Goal: Task Accomplishment & Management: Use online tool/utility

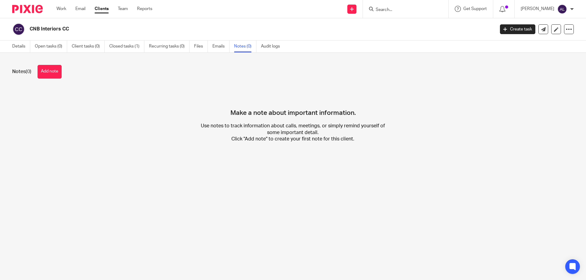
click at [69, 12] on ul "Work Email Clients Team Reports" at bounding box center [108, 9] width 105 height 6
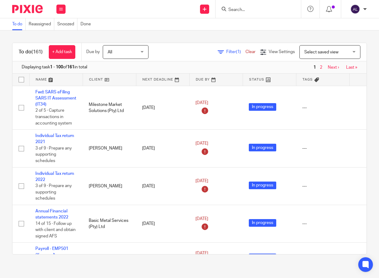
click at [244, 12] on input "Search" at bounding box center [255, 9] width 55 height 5
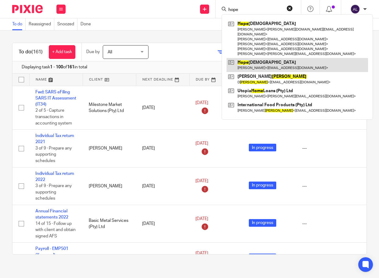
type input "hope"
click at [276, 63] on link at bounding box center [298, 65] width 142 height 14
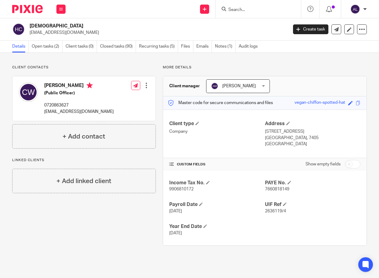
click at [57, 104] on p "0720863627" at bounding box center [79, 105] width 70 height 6
copy p "0720863627"
click at [74, 113] on p "[EMAIL_ADDRESS][DOMAIN_NAME]" at bounding box center [79, 112] width 70 height 6
click at [74, 113] on p "chrisdewitt73@gmail.com" at bounding box center [79, 112] width 70 height 6
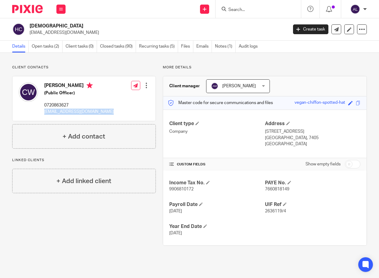
click at [74, 113] on p "chrisdewitt73@gmail.com" at bounding box center [79, 112] width 70 height 6
copy div "chrisdewitt73@gmail.com"
click at [206, 47] on link "Emails" at bounding box center [204, 47] width 16 height 12
click at [45, 50] on link "Open tasks (2)" at bounding box center [47, 47] width 31 height 12
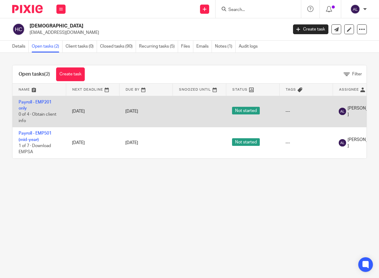
click at [34, 99] on td "Payroll - EMP201 only 0 of 4 · Obtain client info" at bounding box center [39, 111] width 53 height 31
click at [36, 103] on link "Payroll - EMP201 only" at bounding box center [35, 105] width 33 height 10
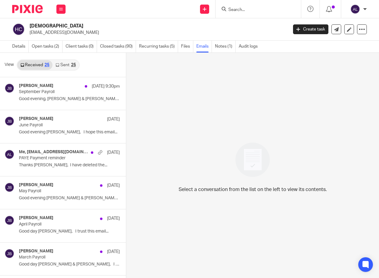
click at [69, 69] on link "Sent 25" at bounding box center [65, 65] width 26 height 10
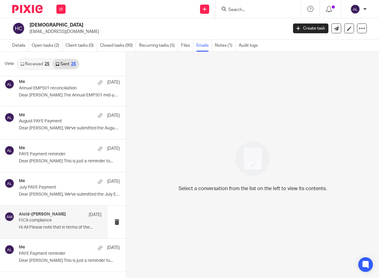
scroll to position [30, 0]
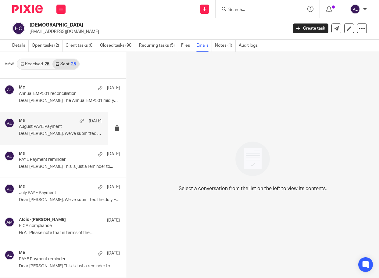
click at [63, 137] on div "Me 25 Aug August PAYE Payment Dear Chris, We've submitted the August EMP201..." at bounding box center [60, 128] width 83 height 20
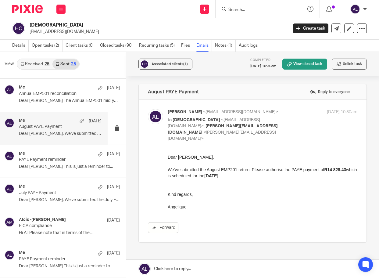
scroll to position [0, 0]
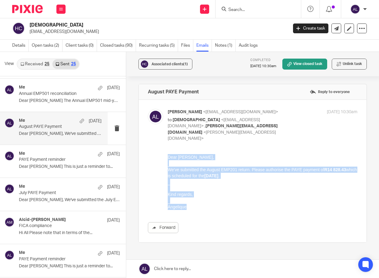
drag, startPoint x: 192, startPoint y: 208, endPoint x: 323, endPoint y: 291, distance: 154.8
click at [168, 154] on html "Dear Chris, We've submitted the August EMP201 return. Please authorise the PAYE…" at bounding box center [263, 182] width 190 height 56
copy div "Dear Chris, We've submitted the August EMP201 return. Please authorise the PAYE…"
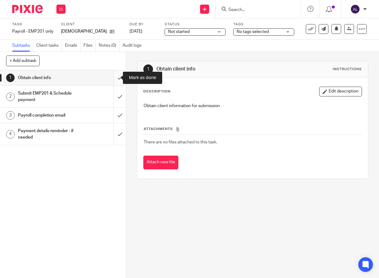
click at [117, 77] on input "submit" at bounding box center [63, 77] width 126 height 15
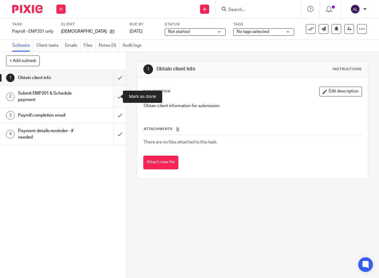
click at [116, 95] on input "submit" at bounding box center [63, 97] width 126 height 22
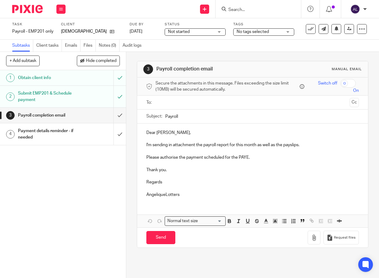
click at [162, 105] on input "text" at bounding box center [253, 102] width 190 height 7
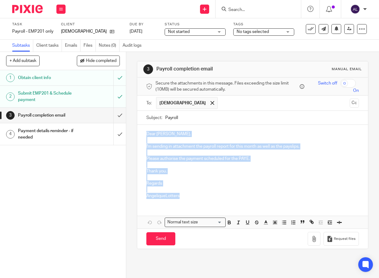
drag, startPoint x: 193, startPoint y: 198, endPoint x: 135, endPoint y: 128, distance: 91.0
click at [137, 128] on div "Dear [PERSON_NAME], I'm sending in attachment the payroll report for this month…" at bounding box center [252, 164] width 231 height 79
paste div
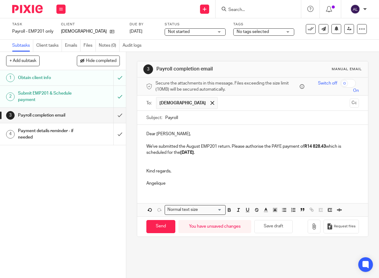
click at [192, 145] on p "We've submitted the August EMP201 return. Please authorise the PAYE payment of …" at bounding box center [252, 149] width 213 height 13
drag, startPoint x: 190, startPoint y: 153, endPoint x: 180, endPoint y: 153, distance: 10.1
click at [180, 153] on strong "[DATE]" at bounding box center [187, 152] width 14 height 4
click at [174, 116] on input "Payroll" at bounding box center [262, 118] width 194 height 14
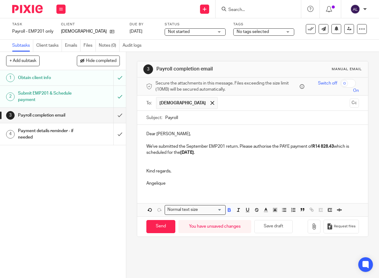
click at [174, 116] on input "Payroll" at bounding box center [262, 118] width 194 height 14
type input "September PAYE Payment"
click at [350, 102] on button "Cc" at bounding box center [354, 103] width 9 height 9
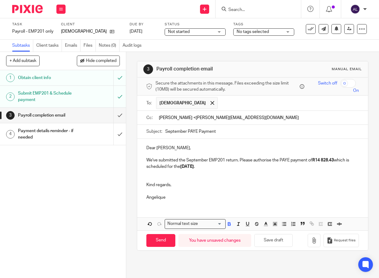
drag, startPoint x: 195, startPoint y: 118, endPoint x: 161, endPoint y: 118, distance: 34.2
click at [161, 118] on input "Juanita Bloemetje <juanita.iconnect@gmail.com" at bounding box center [257, 117] width 199 height 7
type input "juanita.iconnect@gmail.com"
click at [257, 132] on input "September PAYE Payment" at bounding box center [262, 132] width 194 height 14
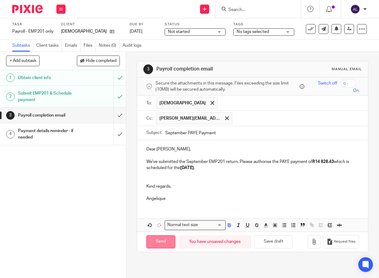
click at [159, 242] on input "Send" at bounding box center [160, 241] width 29 height 13
type input "Sent"
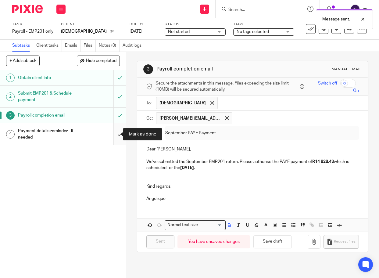
click at [115, 139] on input "submit" at bounding box center [63, 134] width 126 height 22
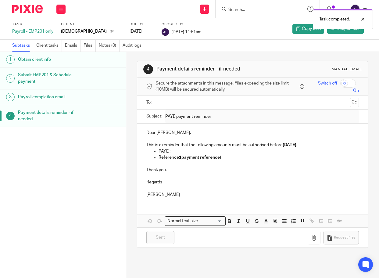
click at [246, 9] on div "Task completed." at bounding box center [282, 17] width 184 height 23
click at [250, 10] on div "Task completed." at bounding box center [282, 17] width 184 height 23
click at [252, 13] on div "Task completed." at bounding box center [282, 17] width 184 height 23
click at [260, 16] on div "Task completed." at bounding box center [282, 17] width 184 height 23
click at [257, 10] on div "Task completed." at bounding box center [282, 17] width 184 height 23
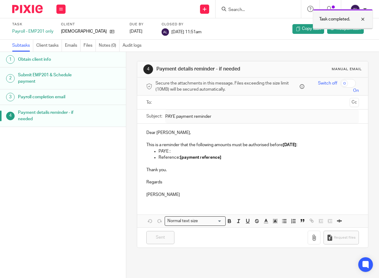
click at [362, 18] on div at bounding box center [358, 19] width 16 height 7
click at [239, 9] on div "Task completed." at bounding box center [282, 17] width 184 height 23
click at [246, 13] on input "Search" at bounding box center [255, 9] width 55 height 5
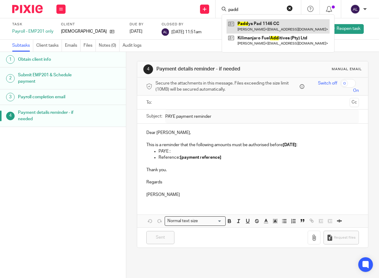
type input "padd"
click at [247, 23] on link at bounding box center [278, 26] width 103 height 14
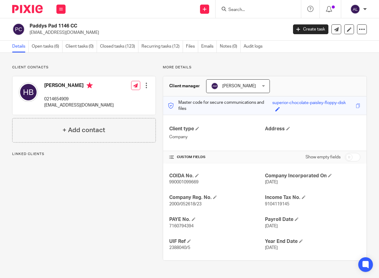
click at [183, 225] on span "7160794394" at bounding box center [181, 226] width 24 height 4
copy span "7160794394"
click at [169, 26] on h2 "Paddys Pad 1146 CC" at bounding box center [131, 26] width 203 height 6
